Goal: Task Accomplishment & Management: Complete application form

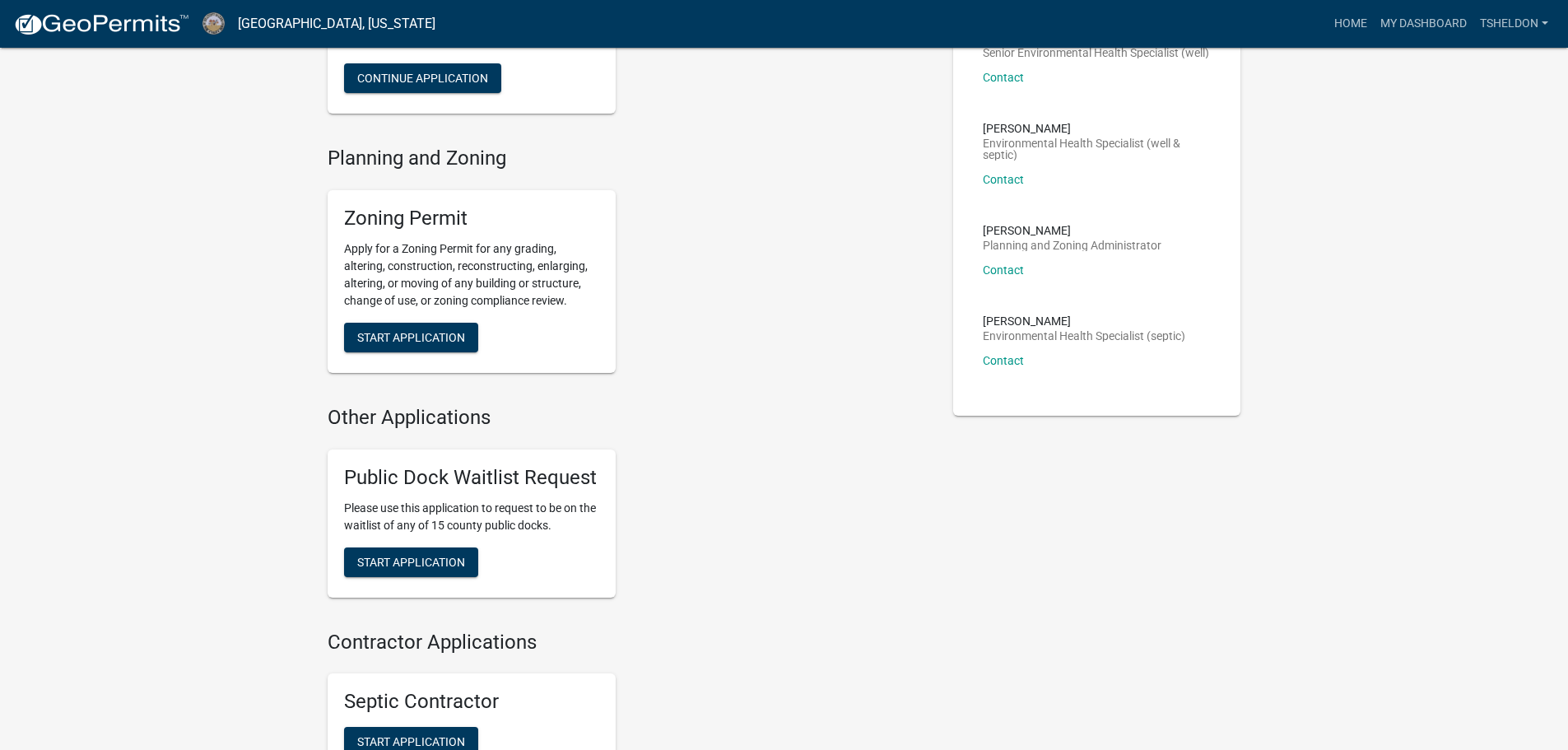
scroll to position [164, 0]
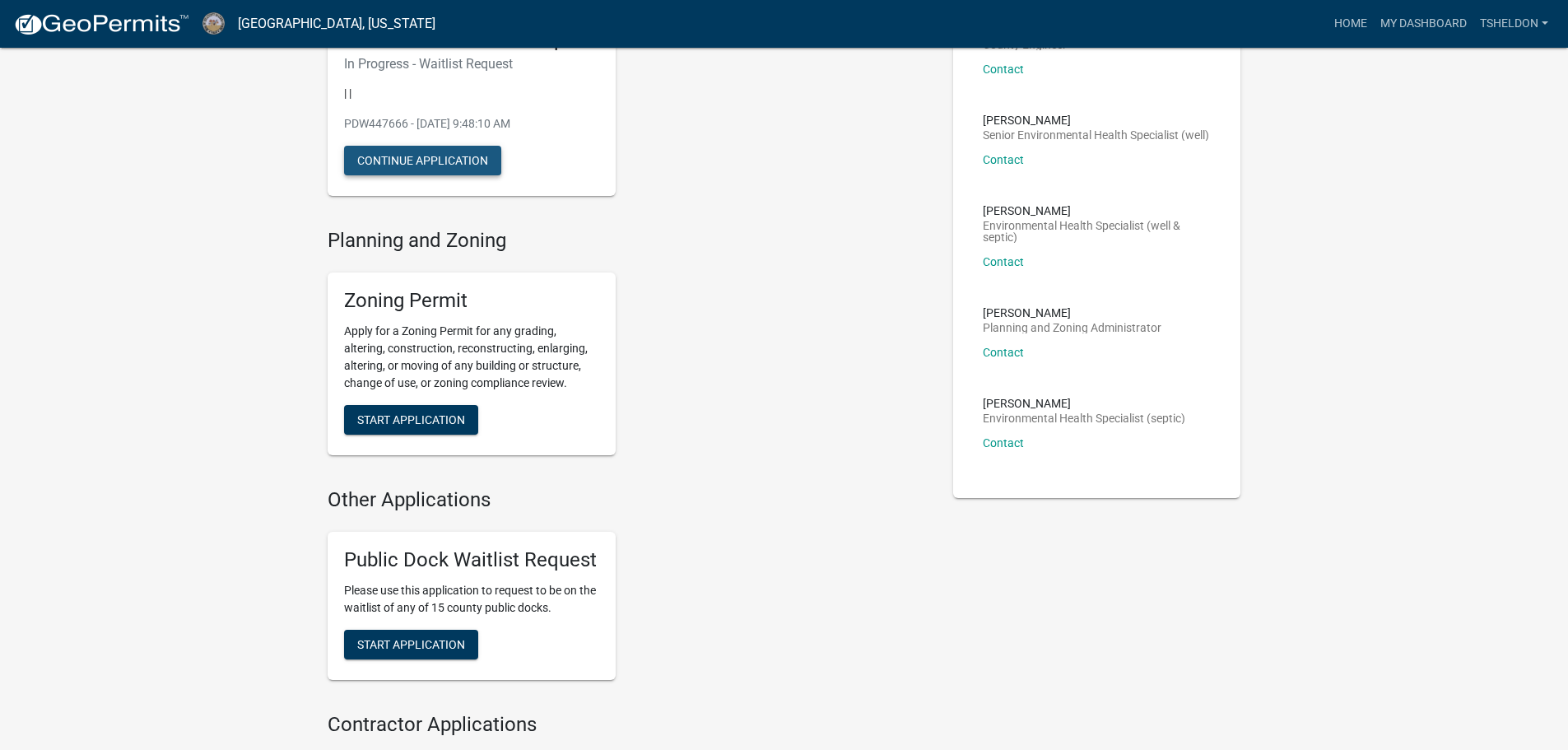
click at [447, 166] on button "Continue Application" at bounding box center [423, 161] width 157 height 30
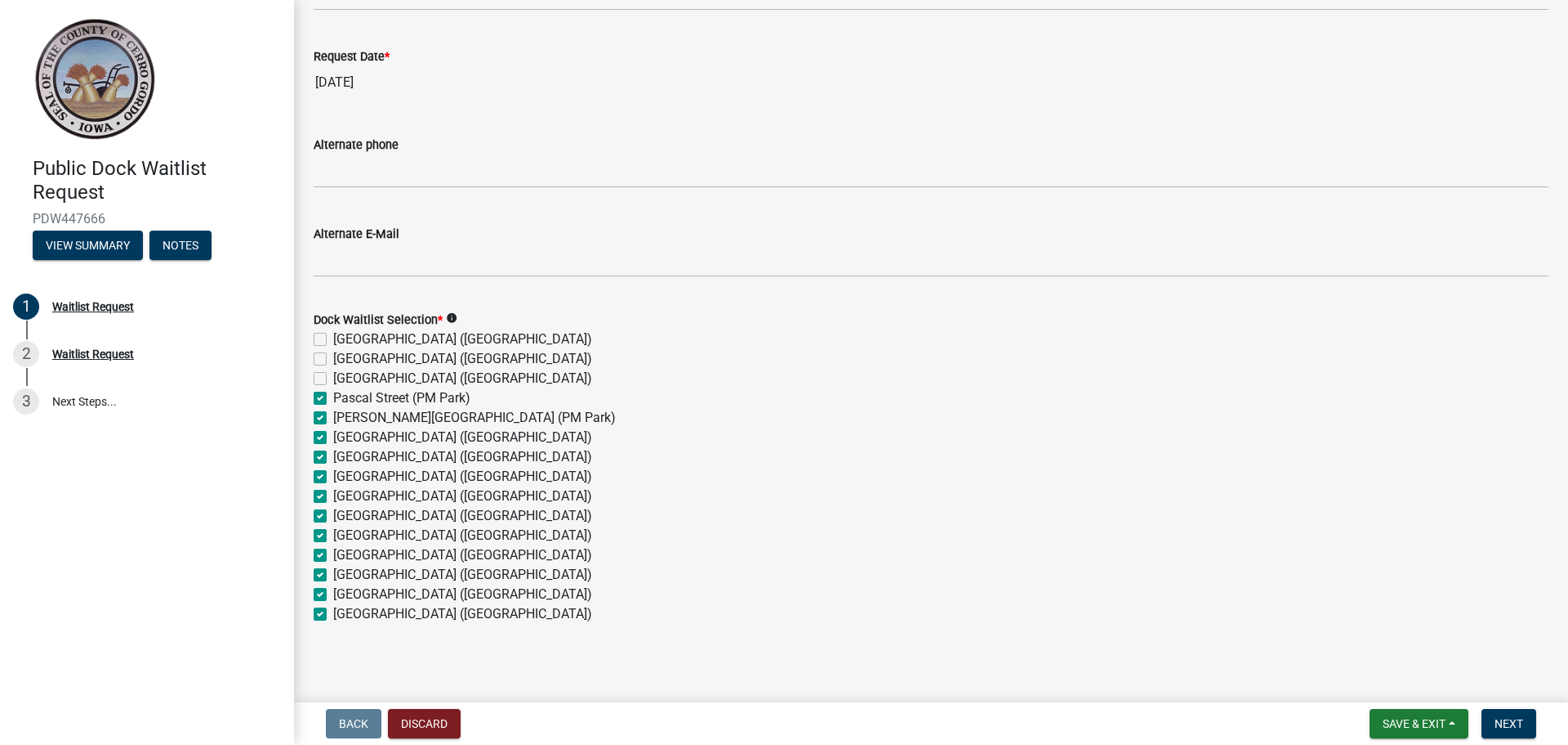
scroll to position [546, 0]
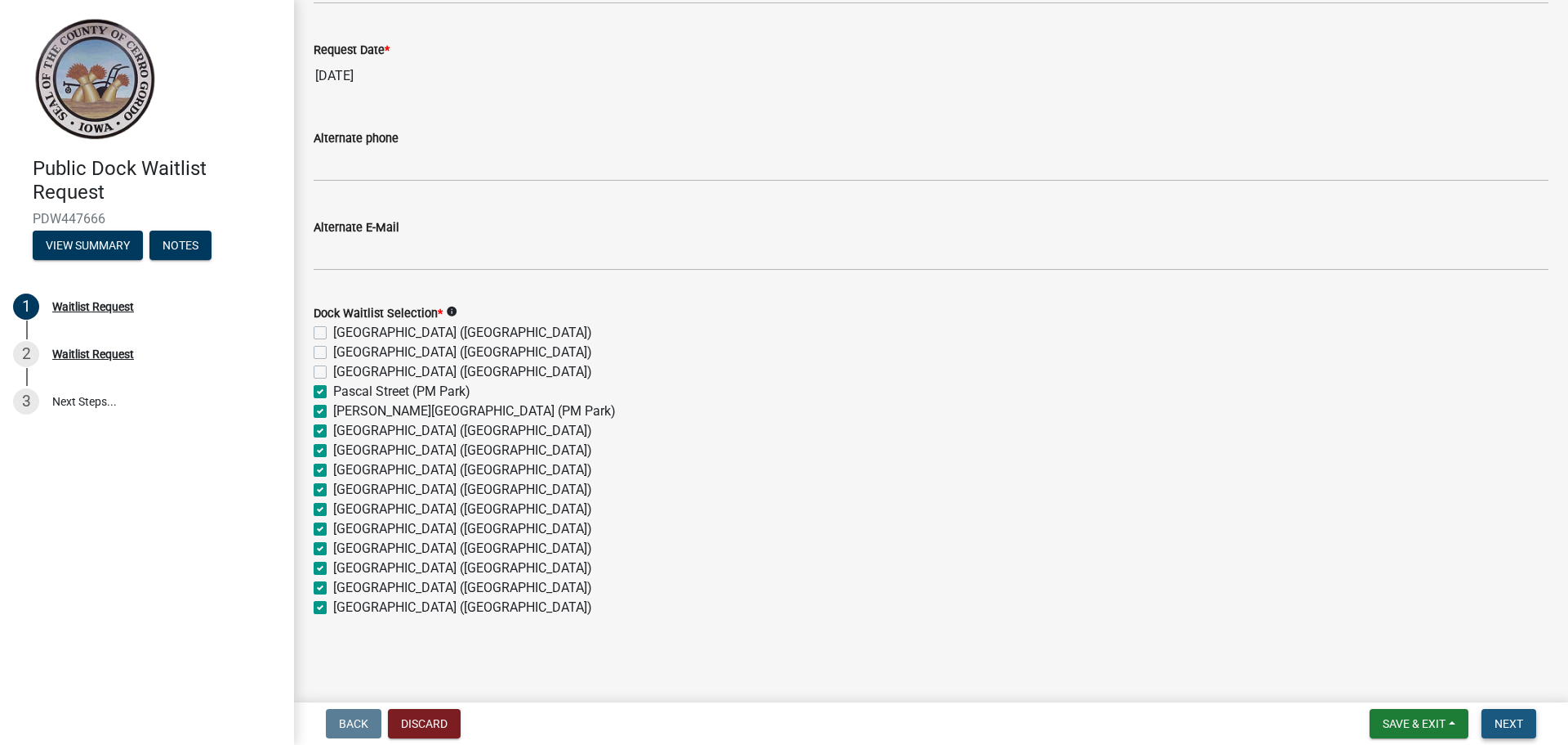
click at [1512, 724] on span "Next" at bounding box center [1509, 722] width 29 height 13
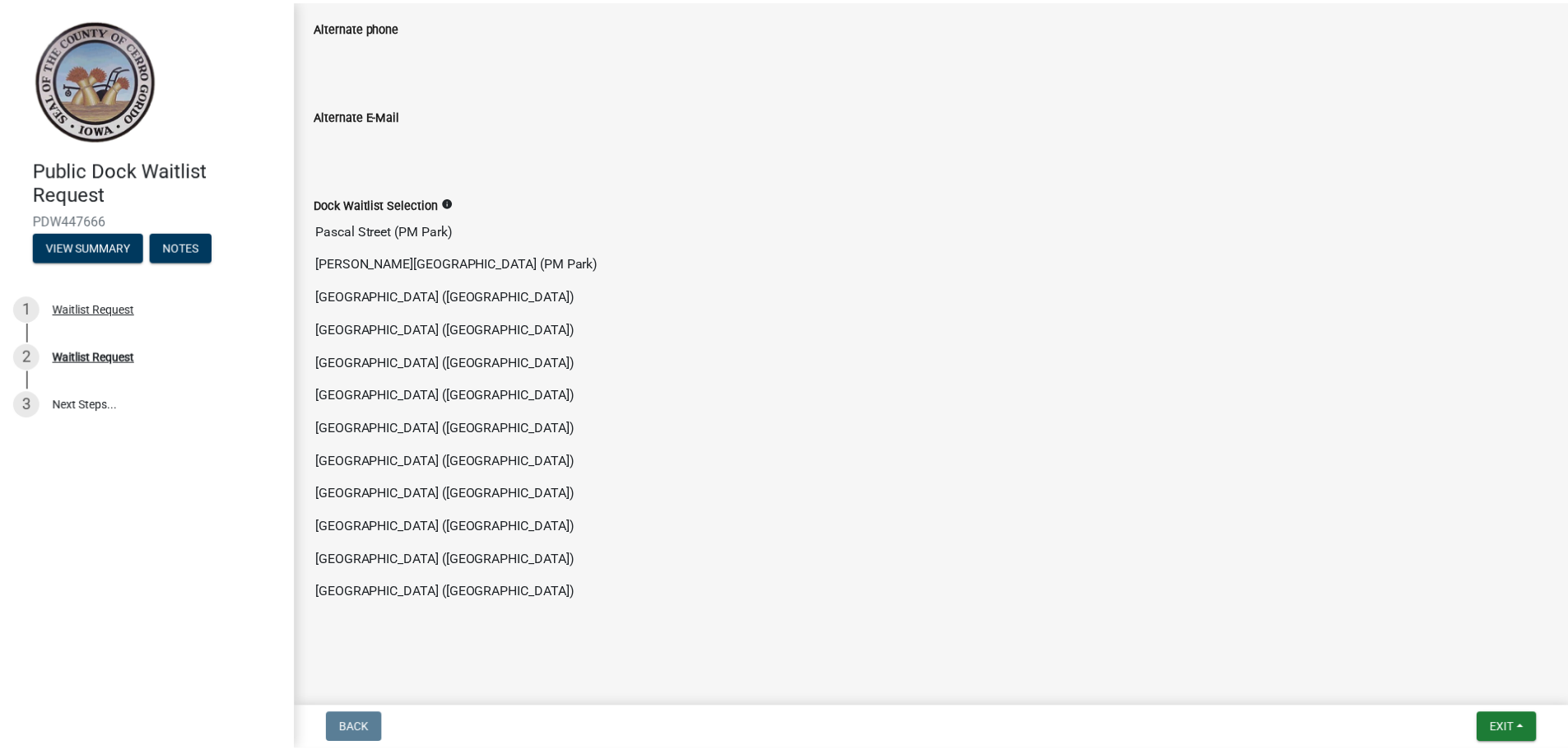
scroll to position [742, 0]
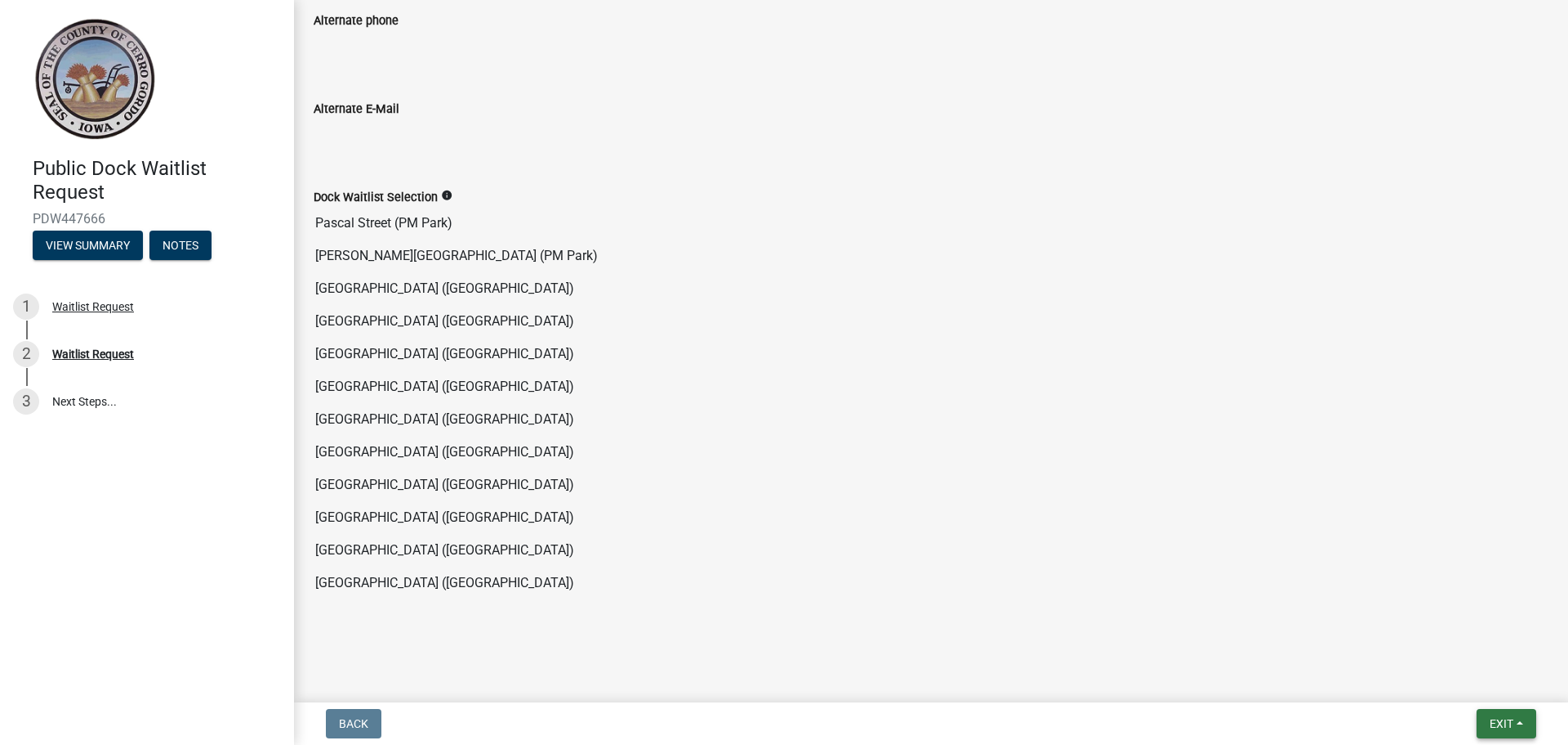
click at [1495, 725] on span "Exit" at bounding box center [1501, 722] width 23 height 13
click at [1452, 682] on button "Save & Exit" at bounding box center [1471, 680] width 131 height 39
